Goal: Task Accomplishment & Management: Manage account settings

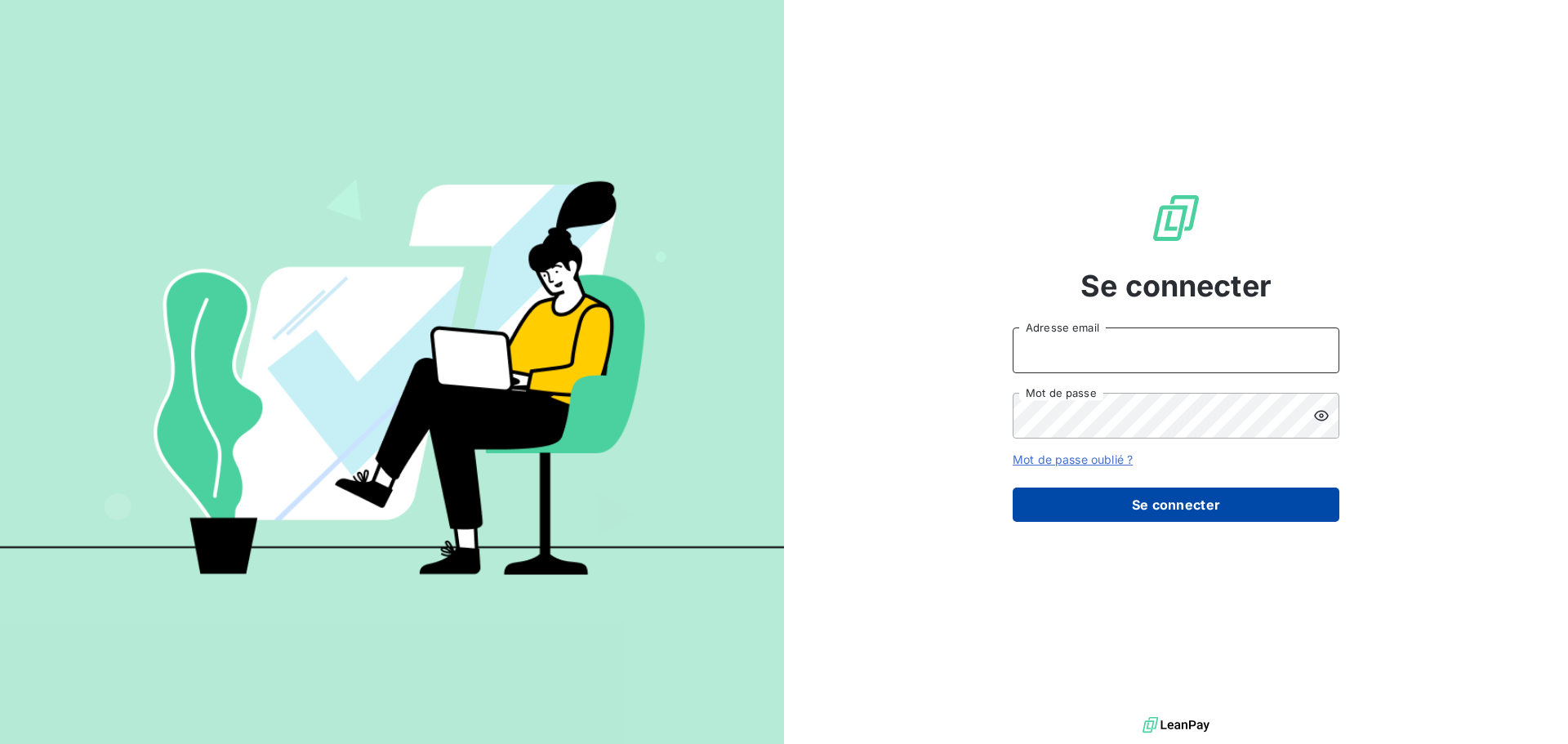
type input "[PERSON_NAME][EMAIL_ADDRESS][DOMAIN_NAME]"
click at [1189, 501] on button "Se connecter" at bounding box center [1176, 504] width 326 height 34
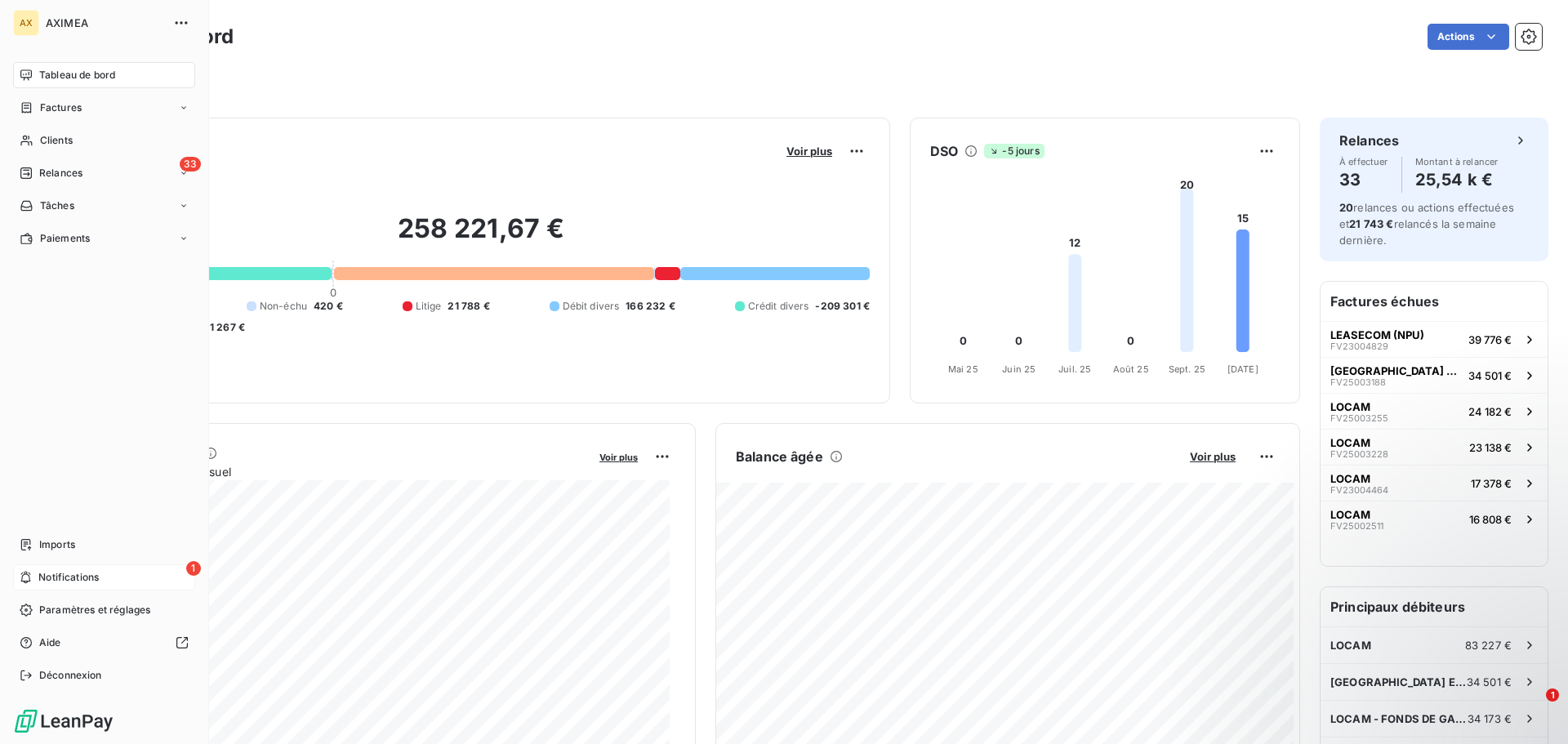
click at [77, 578] on span "Notifications" at bounding box center [68, 578] width 61 height 15
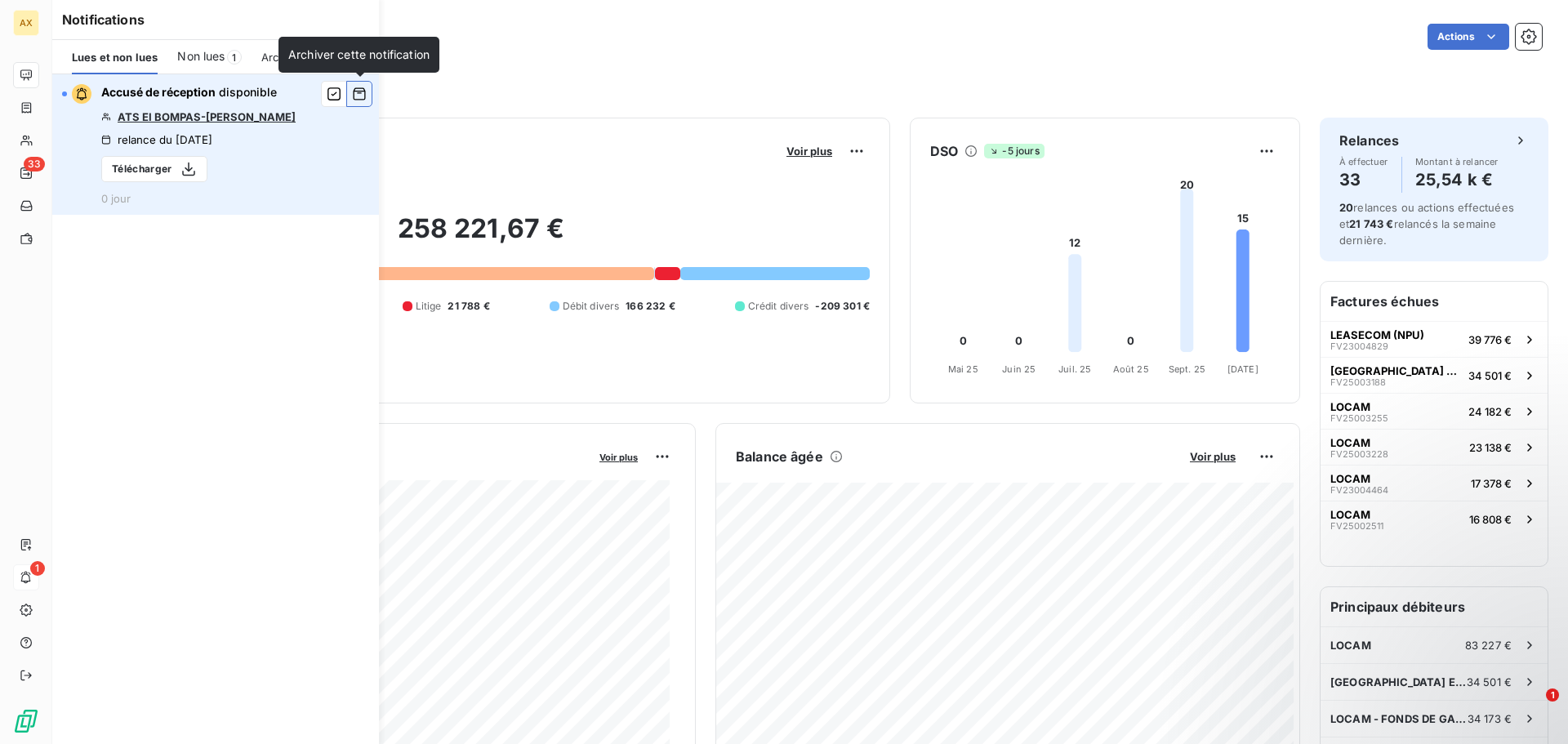
click at [357, 90] on icon "button" at bounding box center [360, 94] width 15 height 17
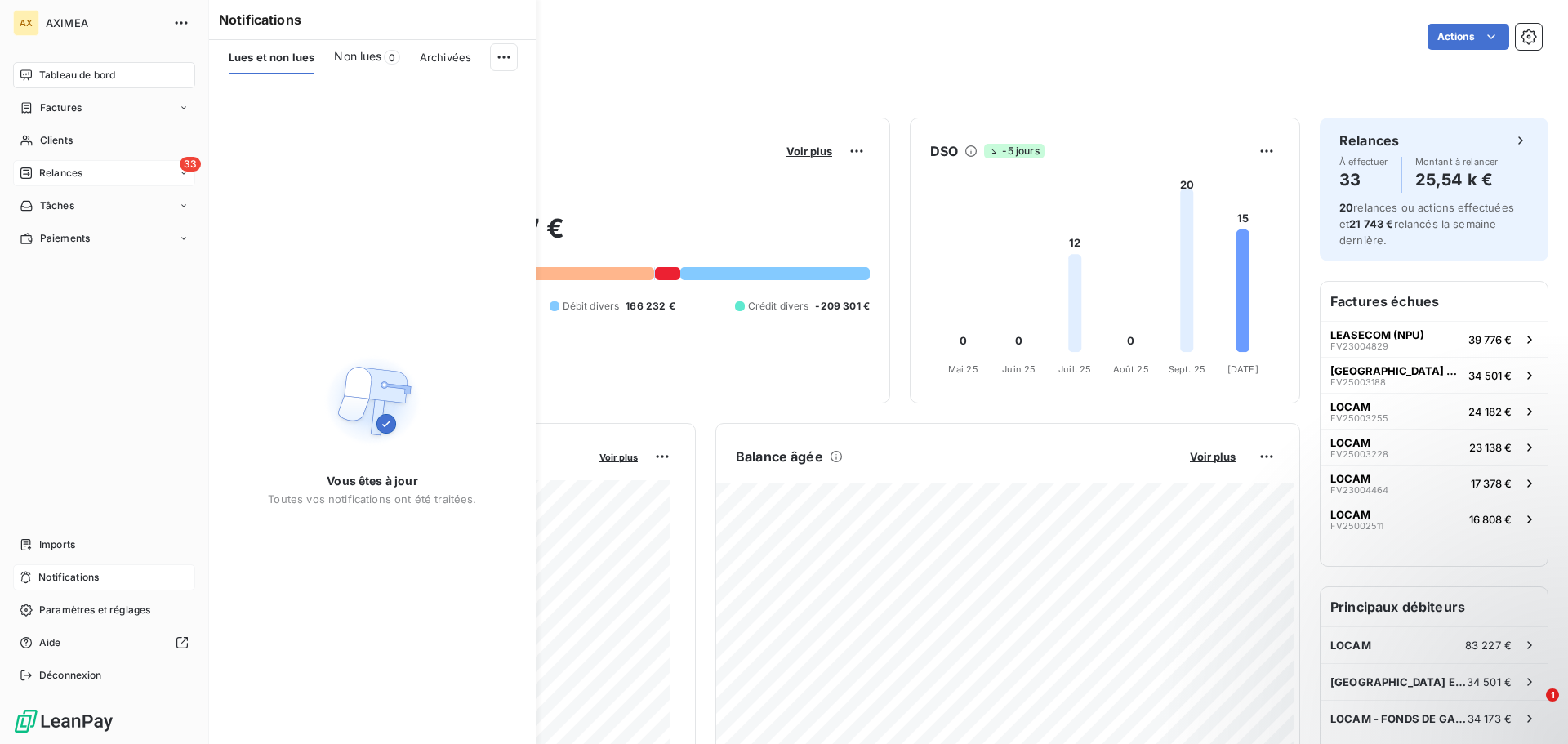
click at [71, 171] on span "Relances" at bounding box center [61, 173] width 43 height 15
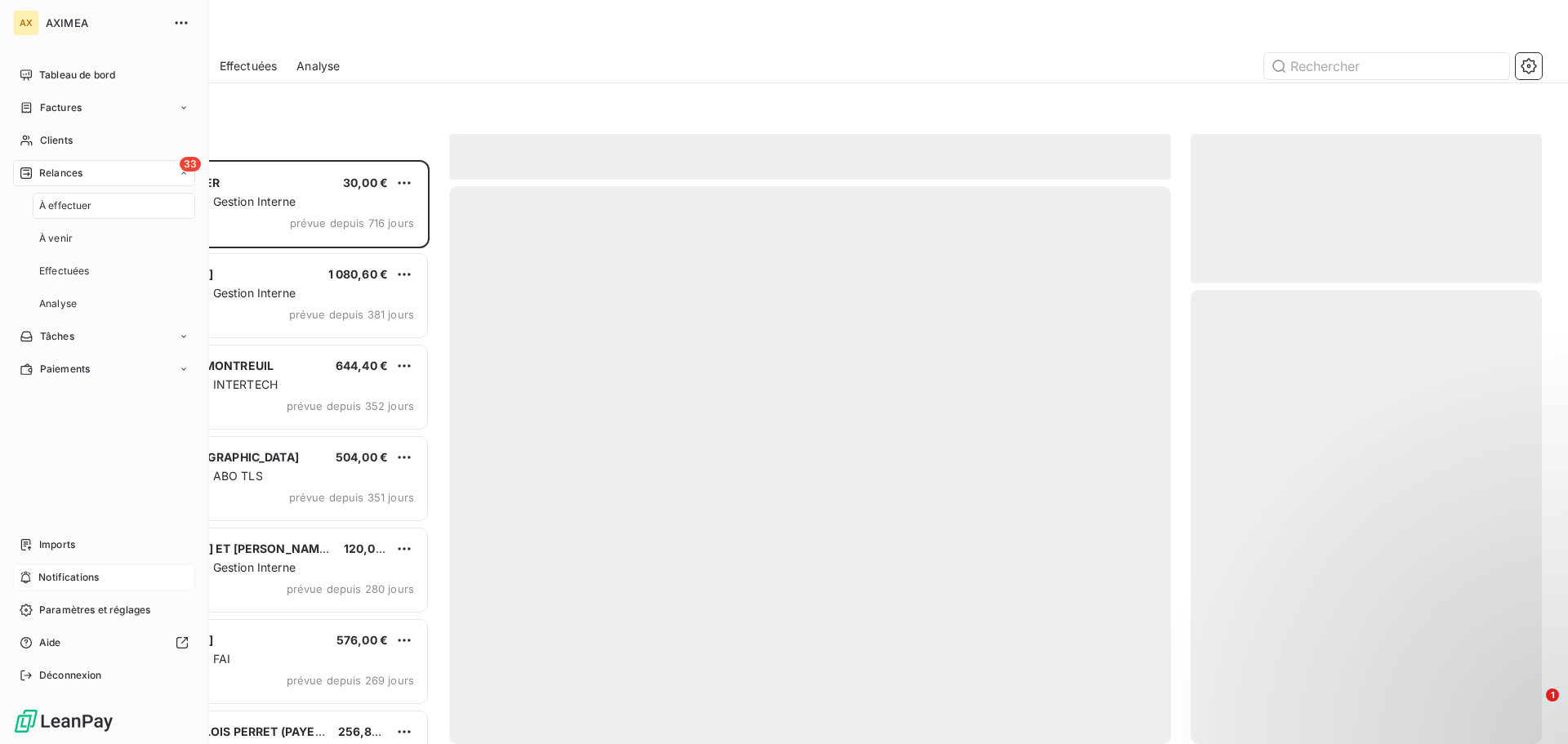
scroll to position [572, 339]
click at [115, 200] on div "À effectuer" at bounding box center [113, 206] width 162 height 26
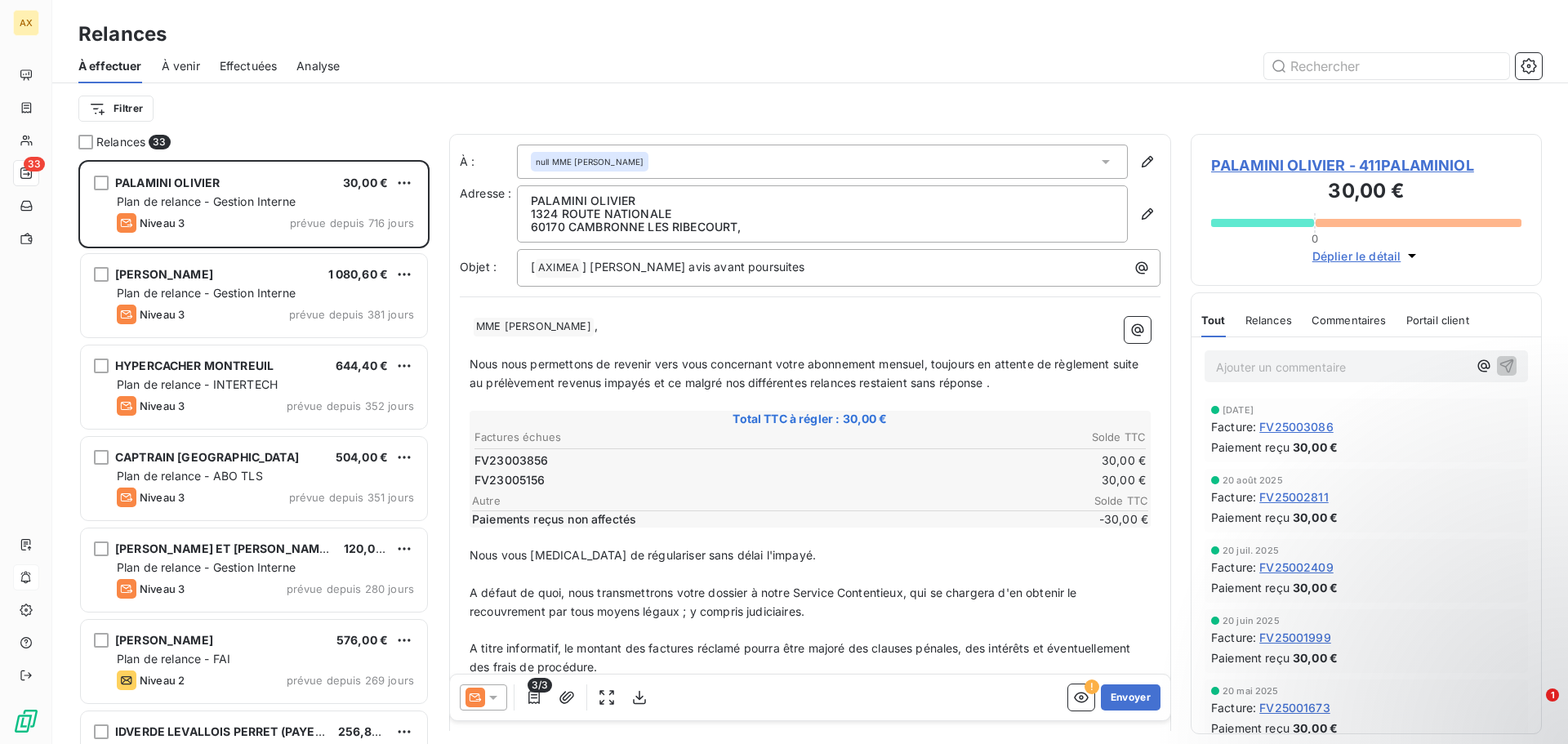
click at [175, 64] on span "À venir" at bounding box center [181, 67] width 38 height 17
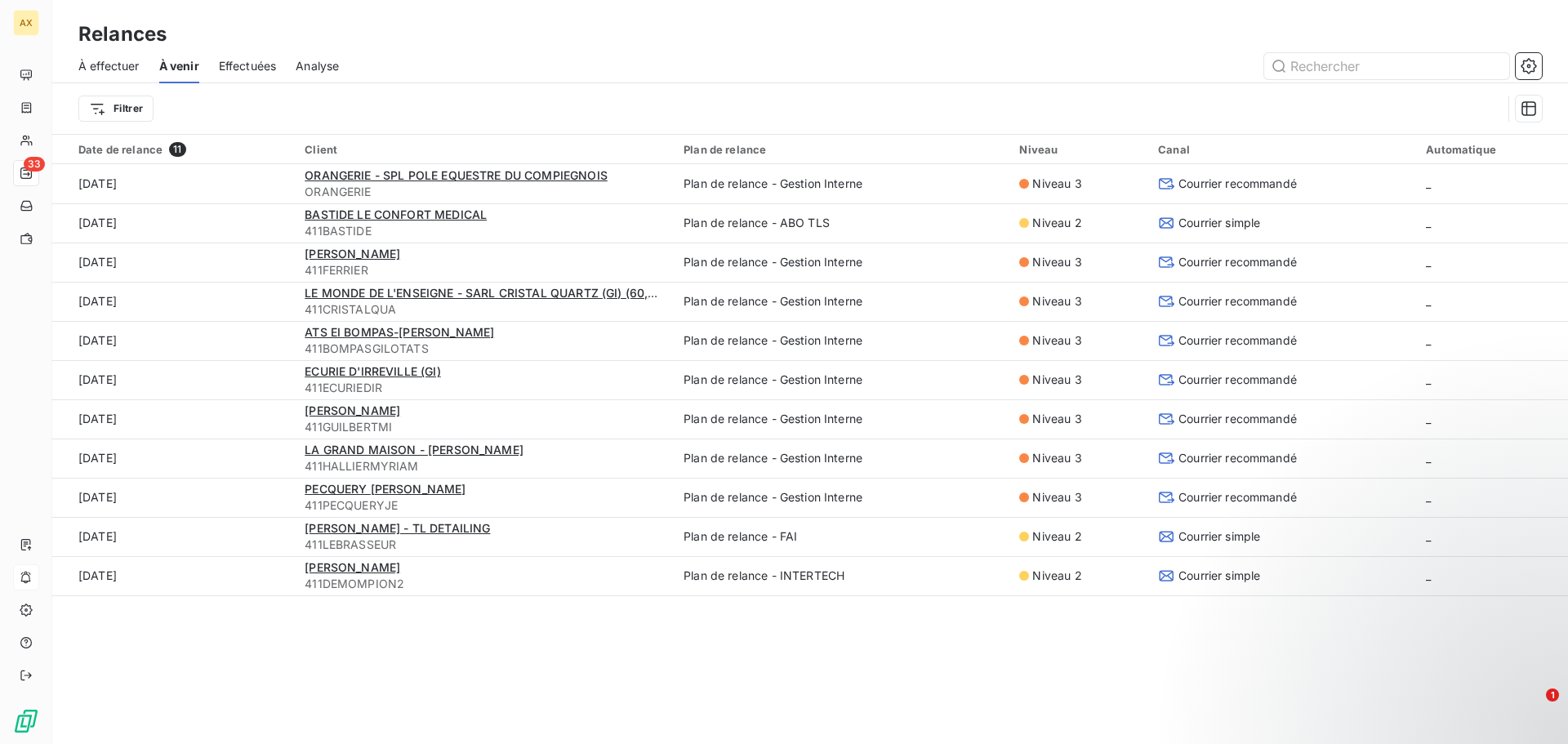
click at [108, 64] on span "À effectuer" at bounding box center [109, 67] width 62 height 17
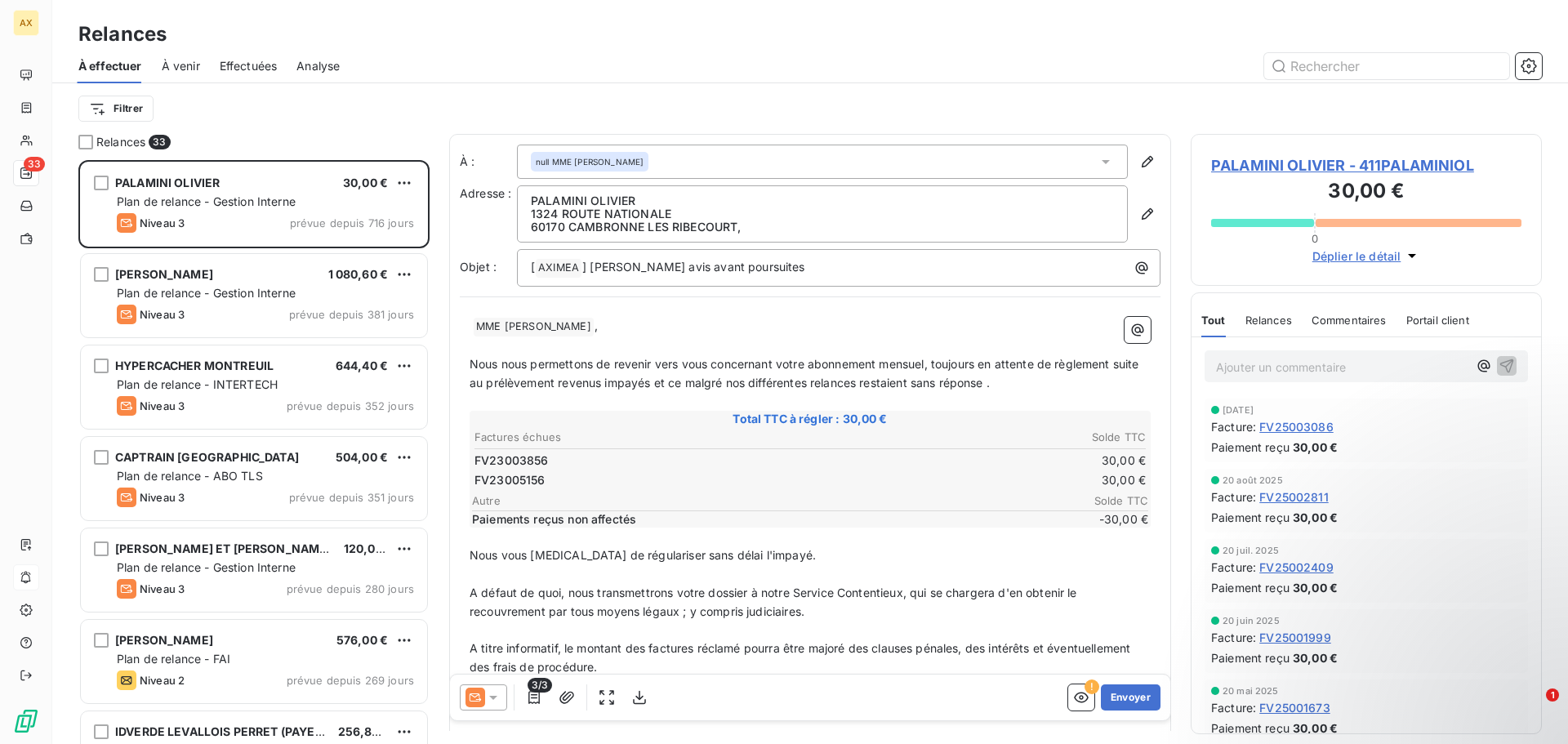
scroll to position [572, 339]
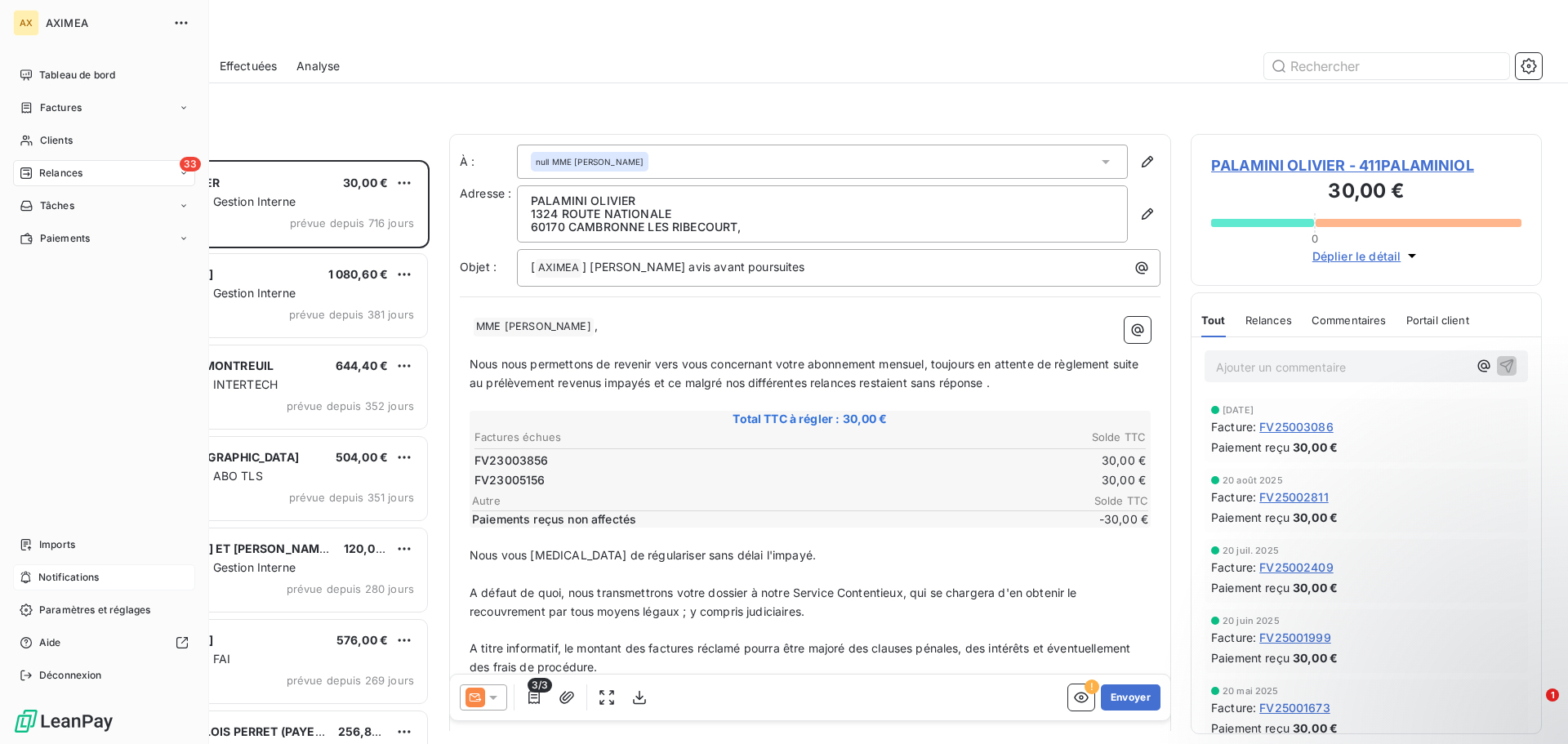
click at [77, 176] on span "Relances" at bounding box center [61, 173] width 43 height 15
click at [90, 210] on span "À effectuer" at bounding box center [66, 206] width 53 height 15
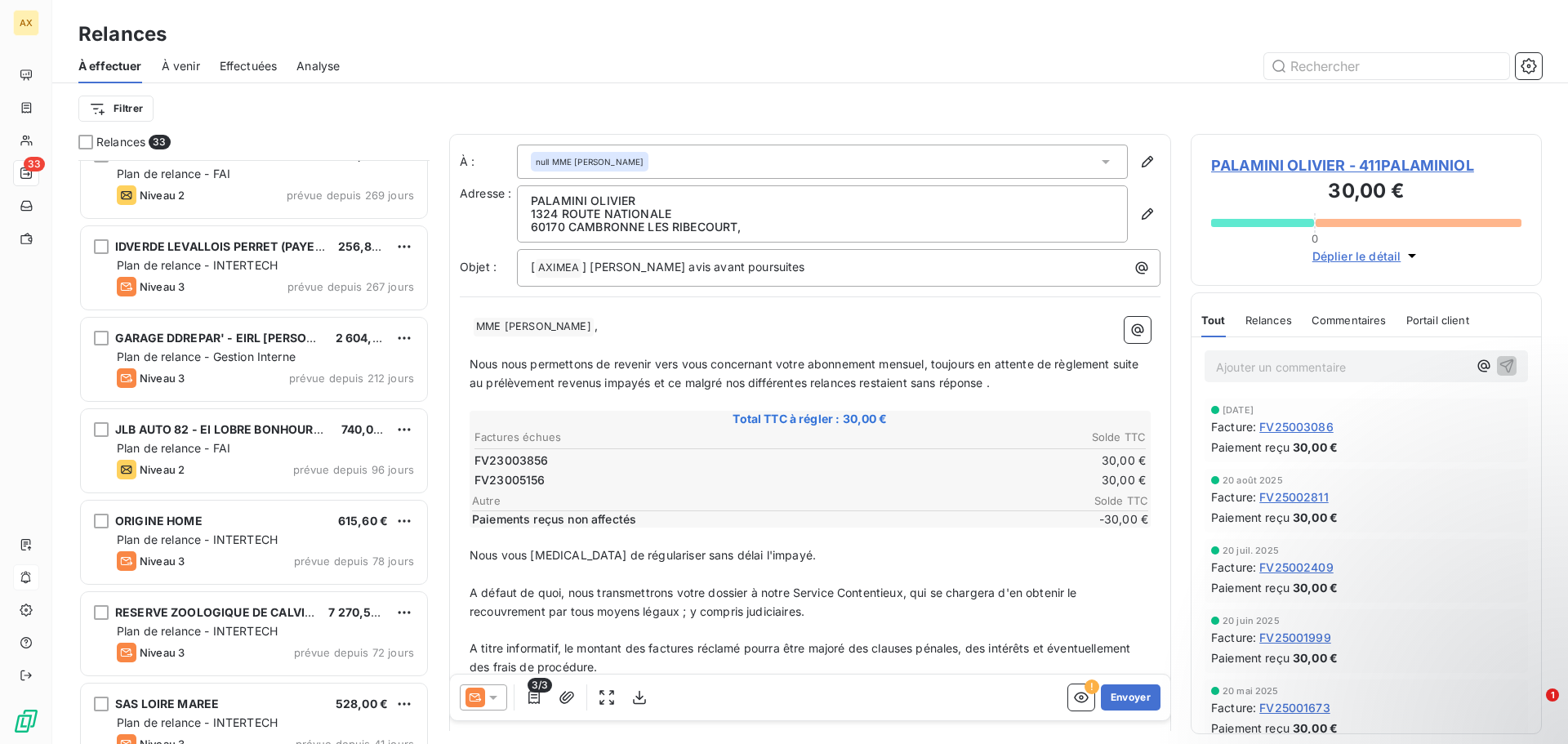
scroll to position [491, 0]
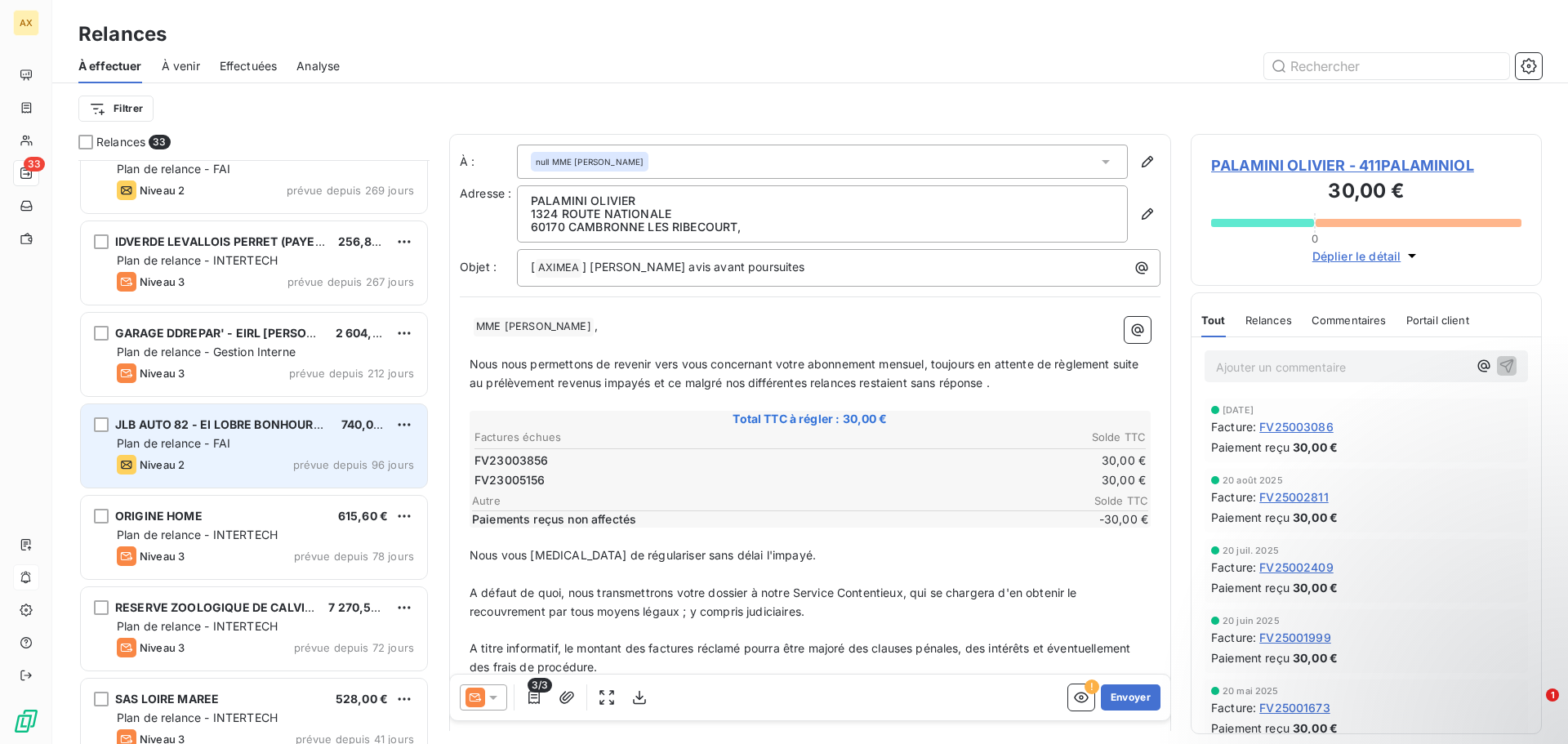
click at [247, 454] on div "Niveau 2 prévue depuis 96 jours" at bounding box center [265, 464] width 297 height 20
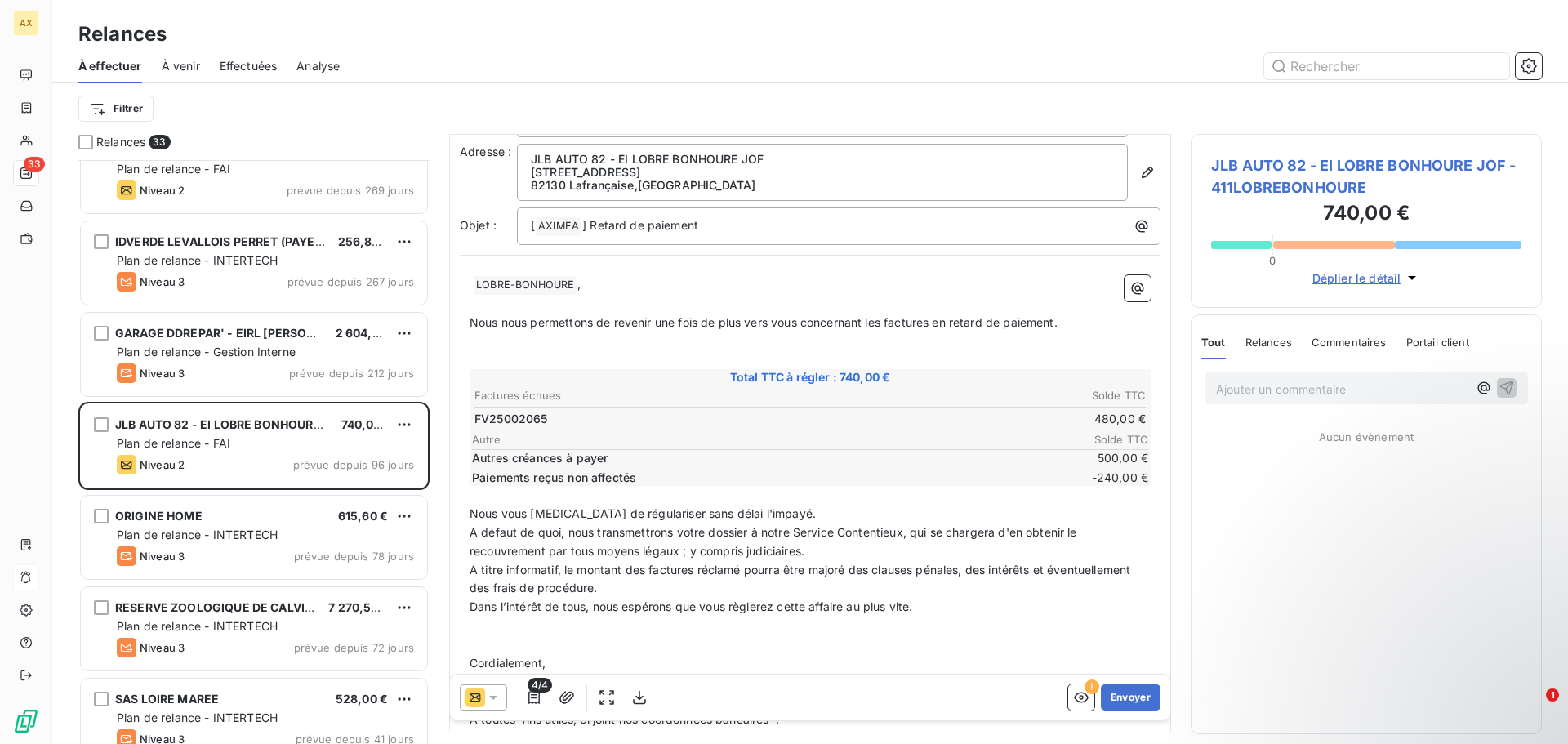
scroll to position [82, 0]
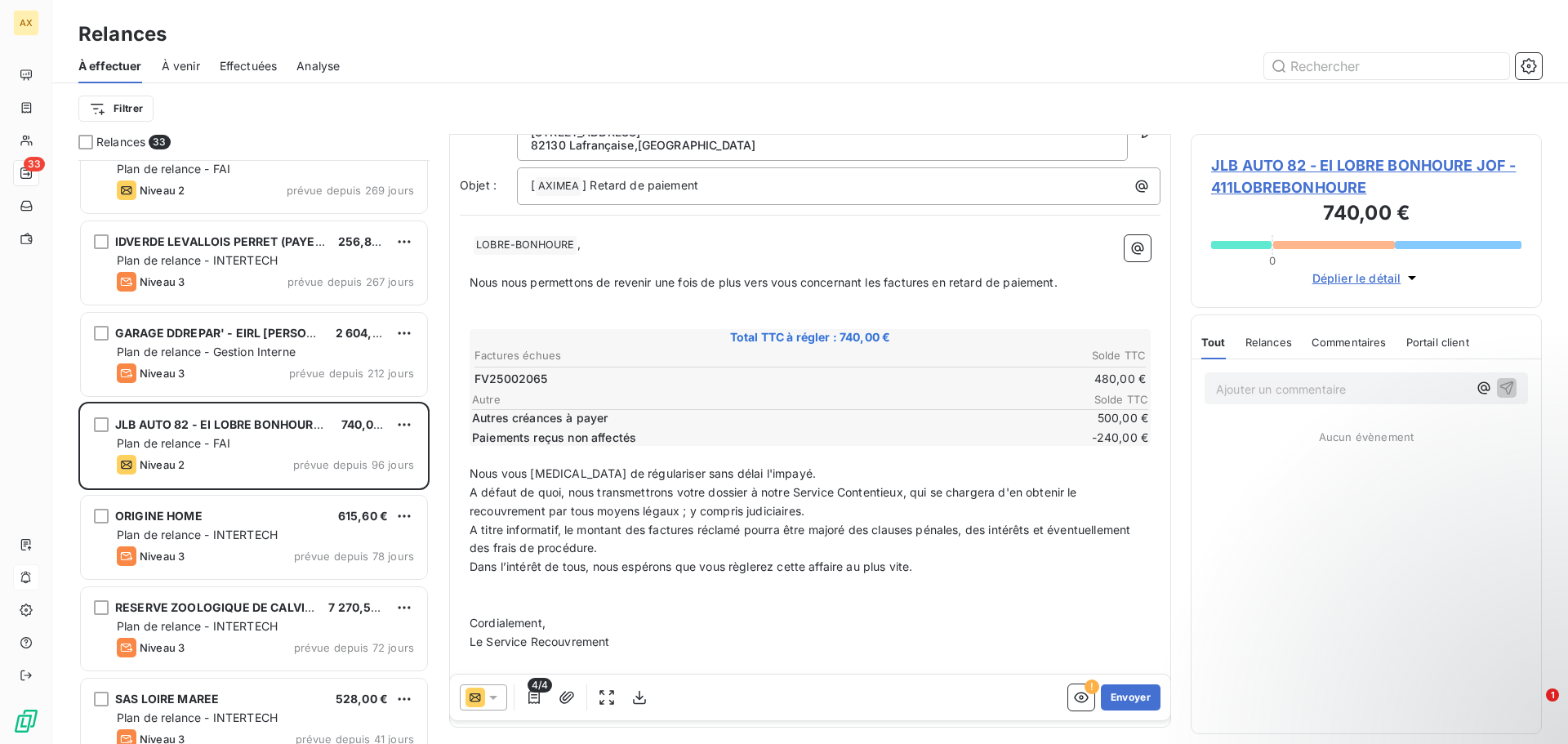
click at [1094, 419] on span "500,00 €" at bounding box center [1099, 419] width 98 height 17
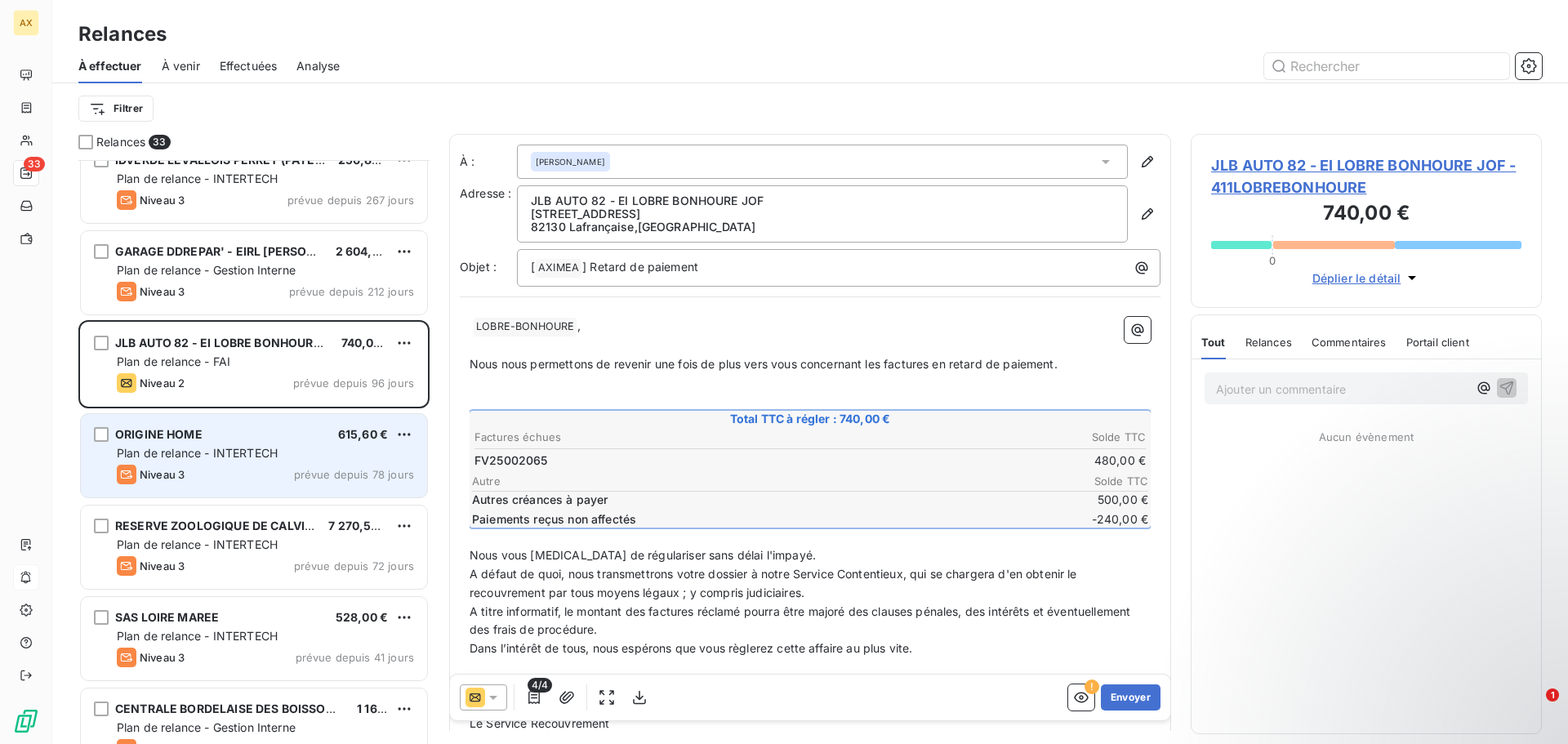
scroll to position [654, 0]
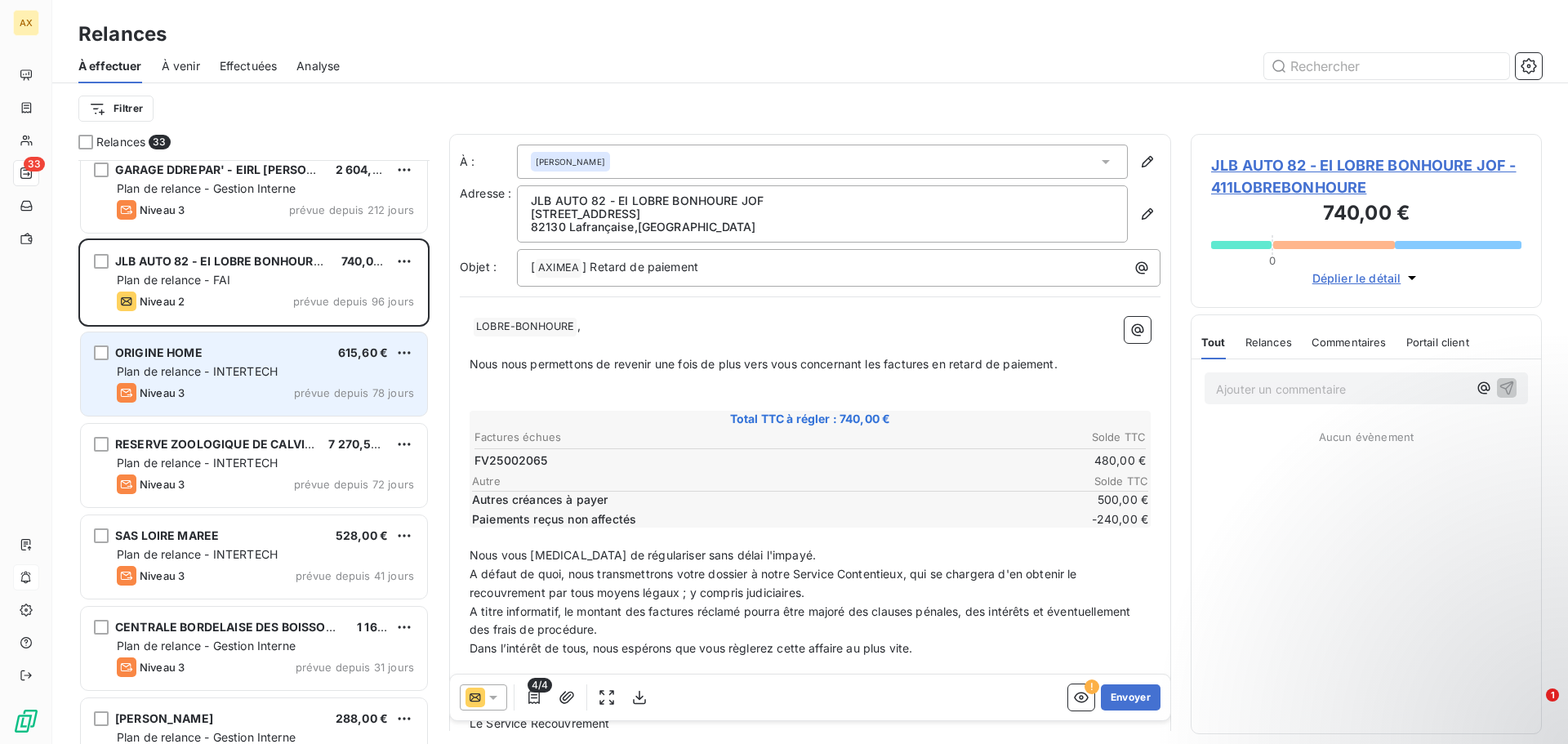
click at [269, 397] on div "Niveau 3 prévue depuis 78 jours" at bounding box center [265, 393] width 297 height 20
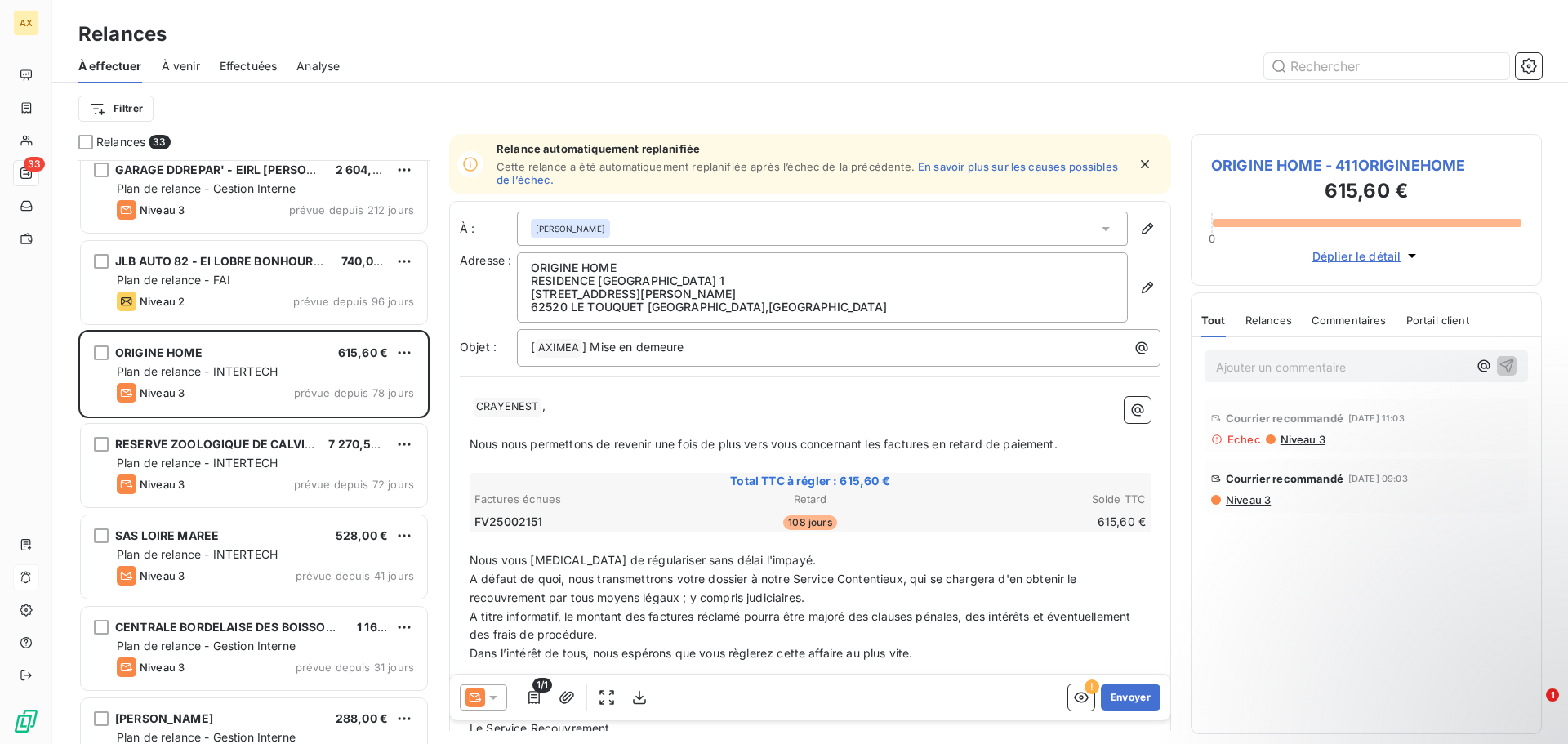
click at [1137, 166] on icon "button" at bounding box center [1145, 164] width 17 height 17
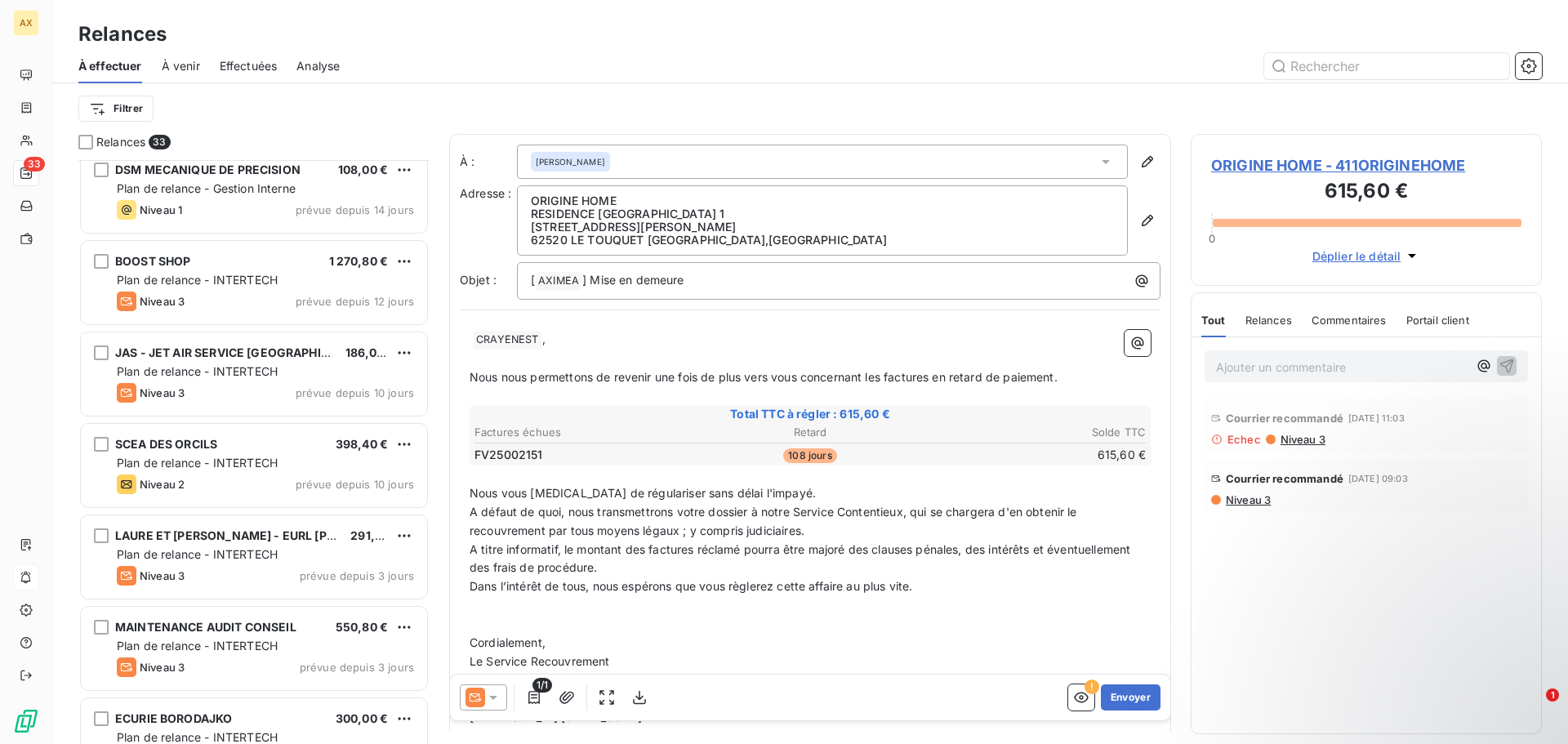
scroll to position [1389, 0]
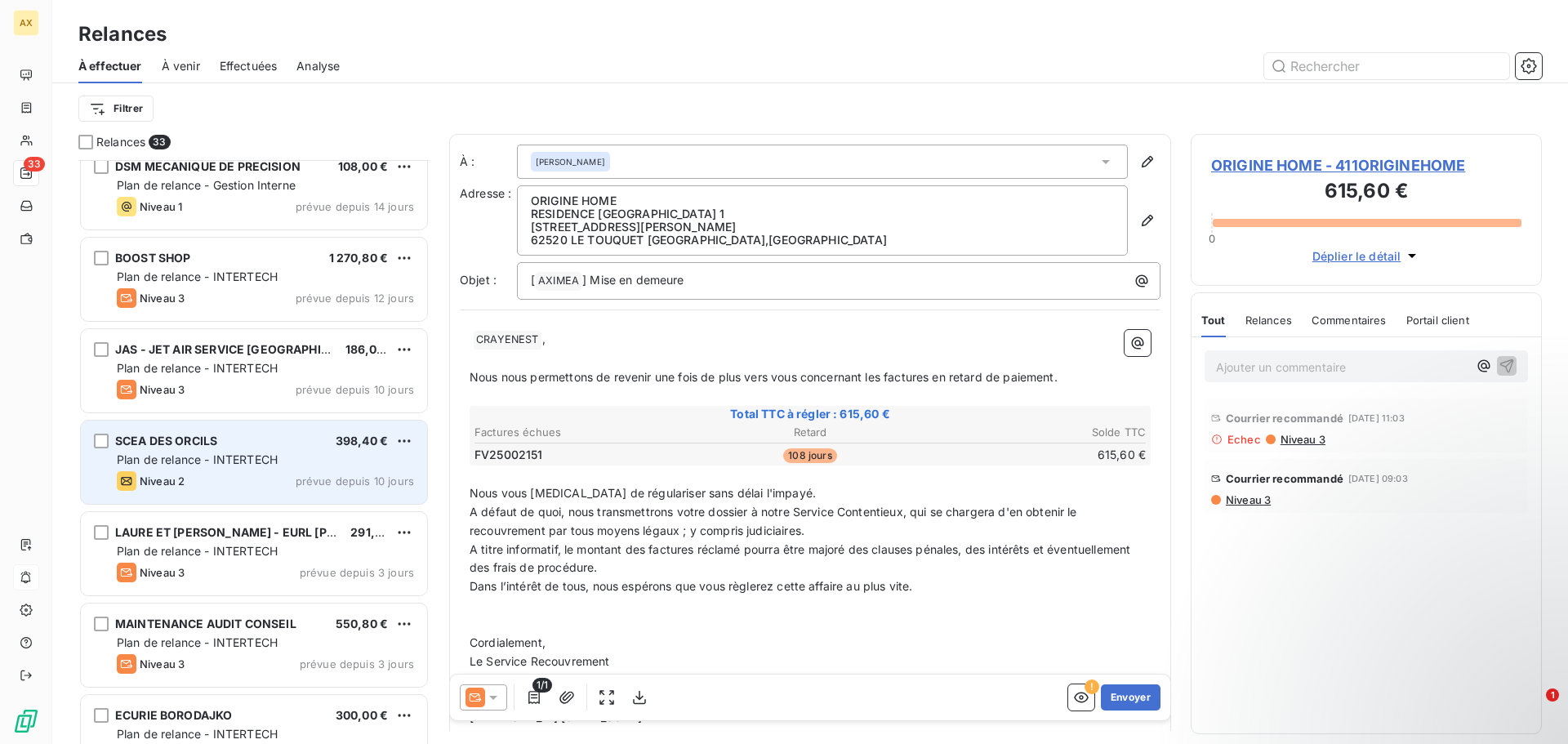
click at [192, 462] on span "Plan de relance - INTERTECH" at bounding box center [196, 459] width 161 height 14
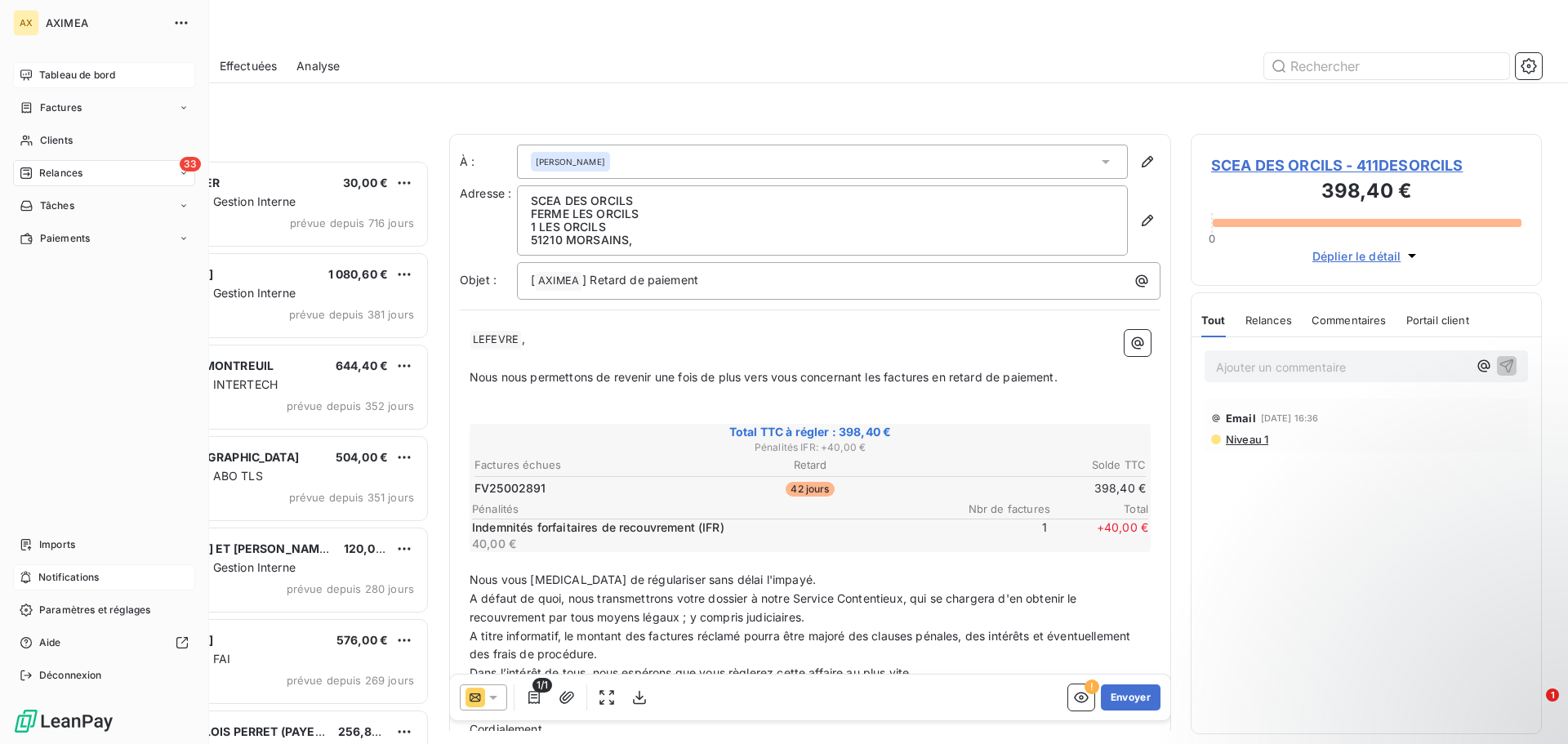
click at [62, 78] on span "Tableau de bord" at bounding box center [77, 75] width 76 height 15
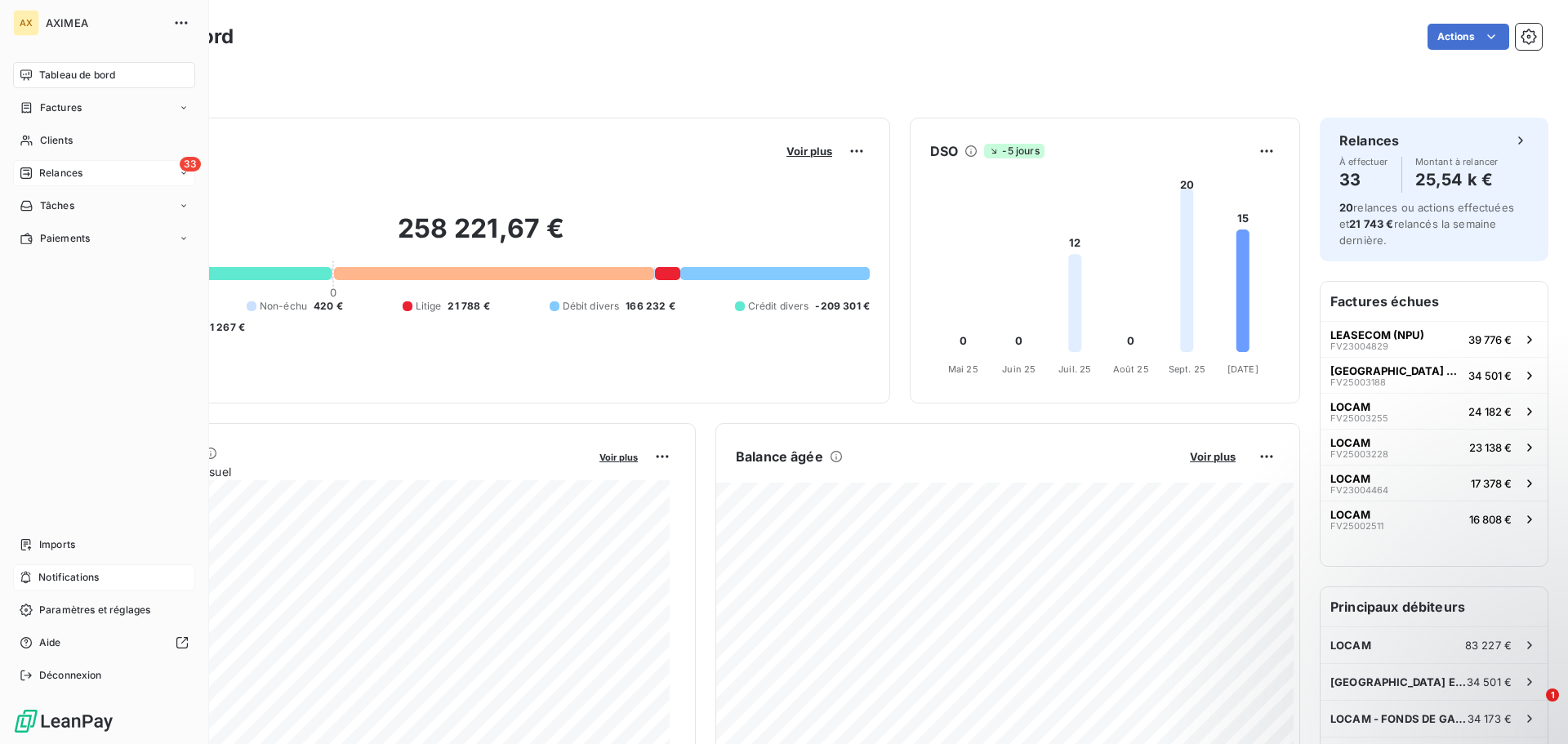
click at [85, 179] on div "33 Relances" at bounding box center [104, 172] width 182 height 26
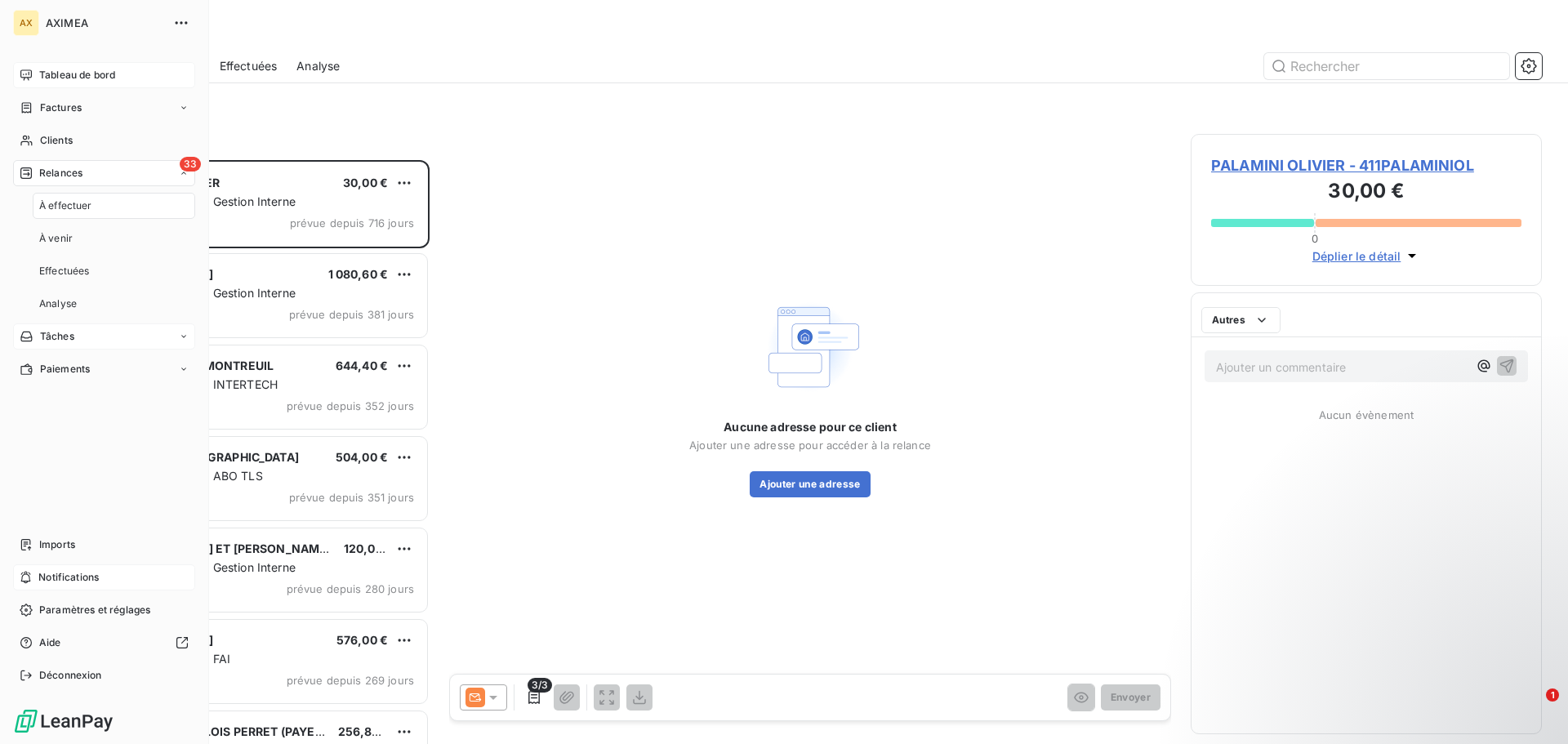
scroll to position [572, 339]
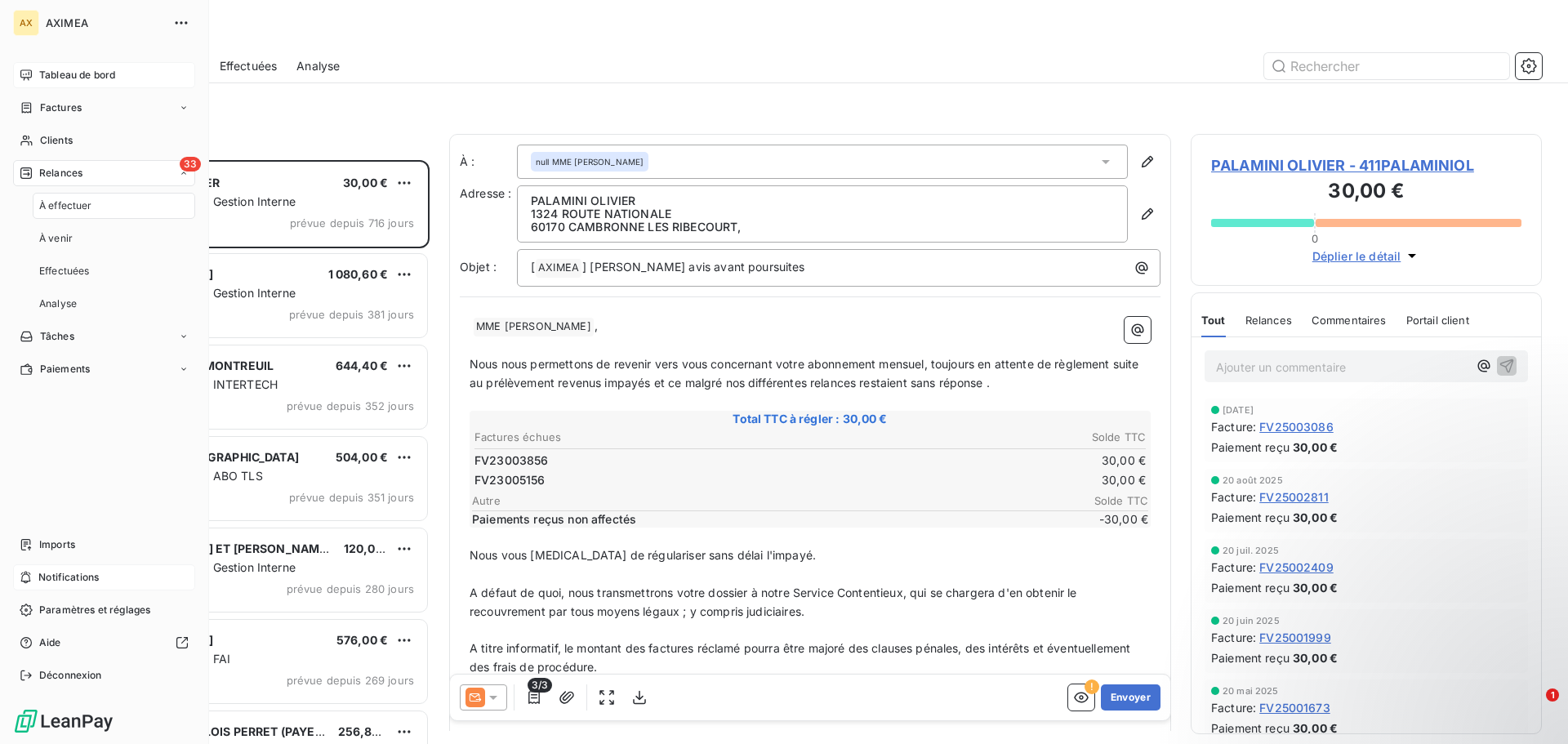
click at [87, 203] on span "À effectuer" at bounding box center [66, 206] width 53 height 15
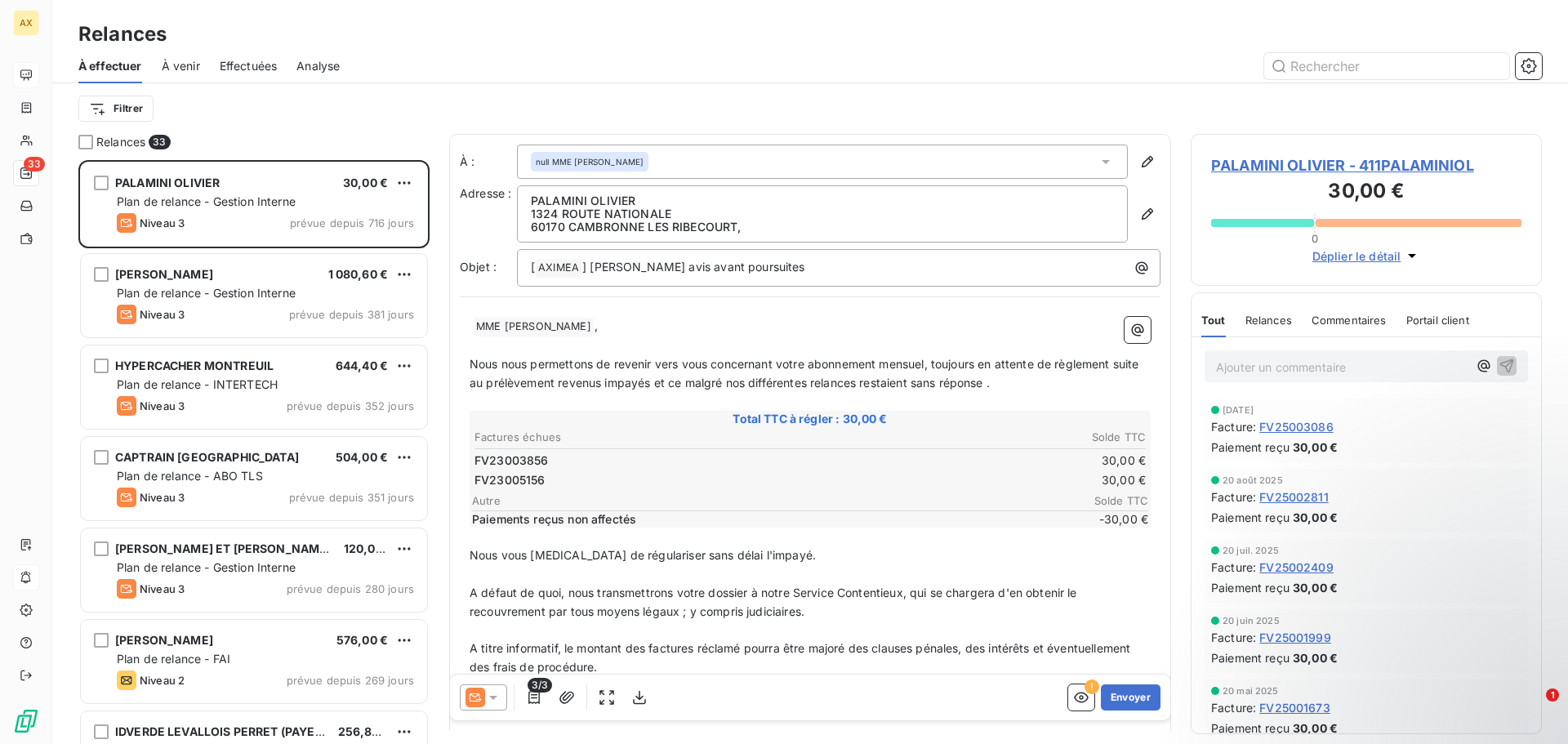
click at [1008, 92] on div "Filtrer" at bounding box center [810, 108] width 1463 height 51
click at [184, 62] on span "À venir" at bounding box center [181, 67] width 38 height 17
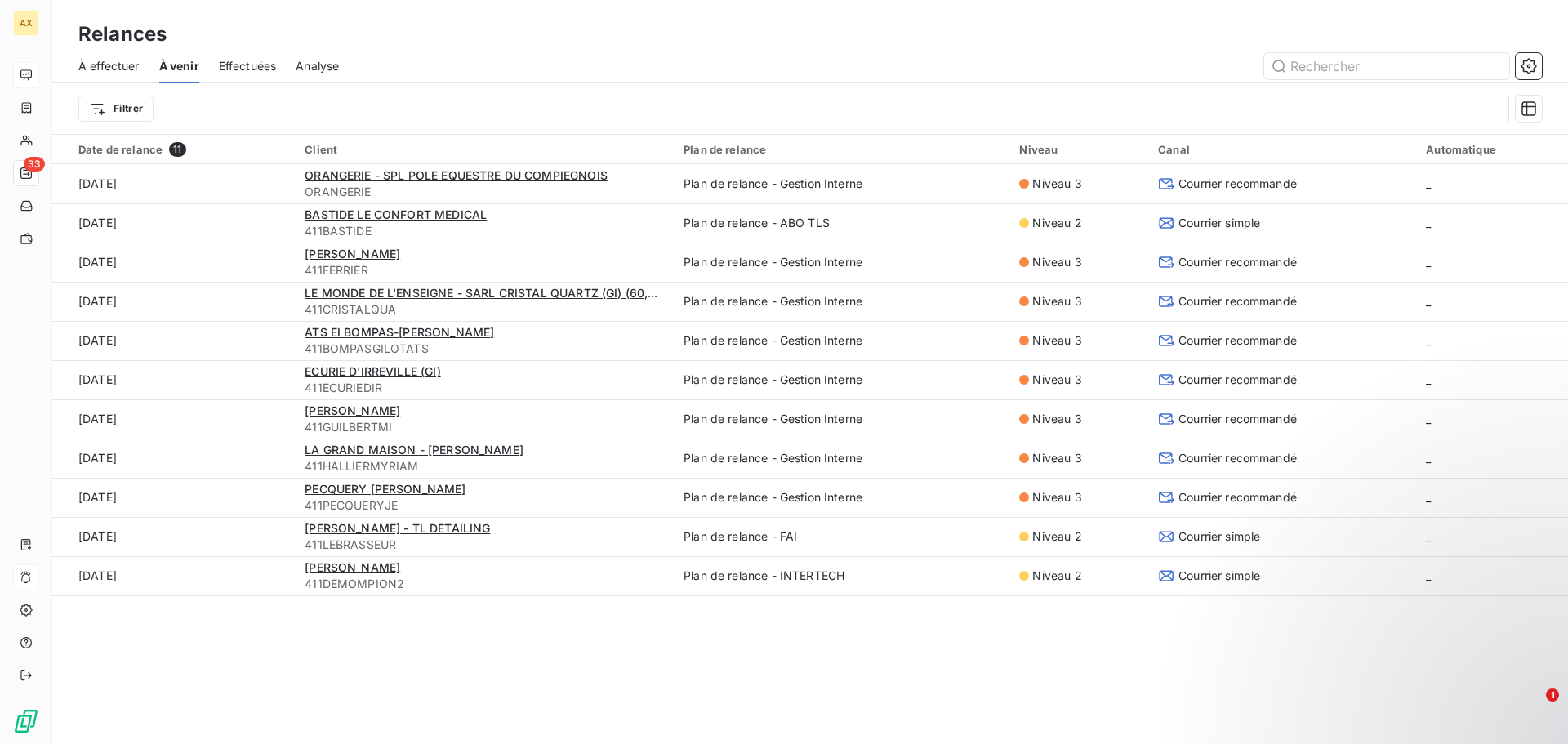
click at [113, 68] on span "À effectuer" at bounding box center [109, 67] width 62 height 17
